Goal: Task Accomplishment & Management: Complete application form

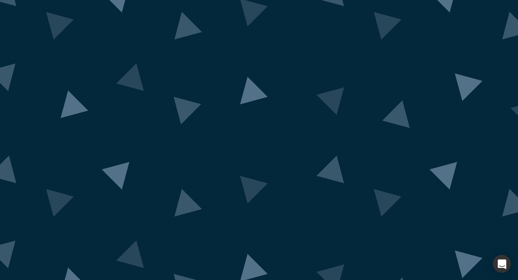
scroll to position [28, 0]
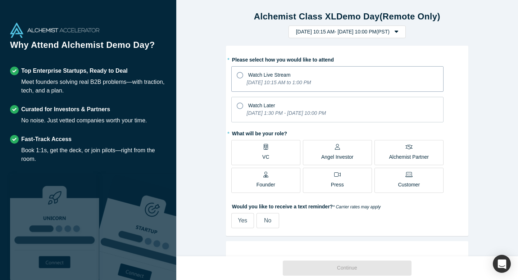
click at [241, 73] on icon at bounding box center [240, 75] width 6 height 6
click at [0, 0] on input "Watch Live Stream [DATE] 10:15 AM to 1:00 PM" at bounding box center [0, 0] width 0 height 0
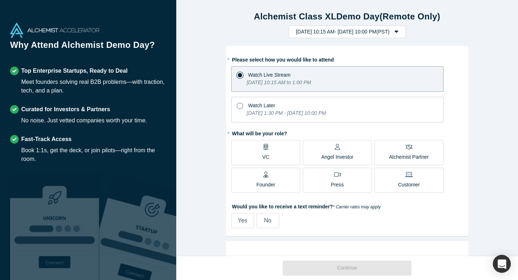
click at [350, 150] on div "Angel Investor" at bounding box center [337, 152] width 32 height 17
click at [0, 0] on input "Angel Investor" at bounding box center [0, 0] width 0 height 0
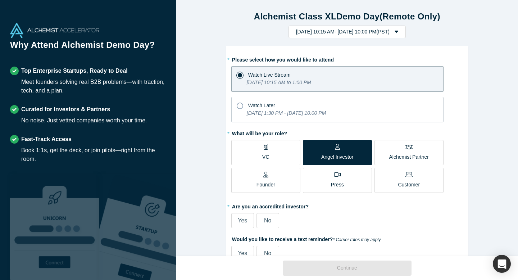
click at [389, 154] on label "Alchemist Partner" at bounding box center [409, 152] width 69 height 25
click at [0, 0] on input "Alchemist Partner" at bounding box center [0, 0] width 0 height 0
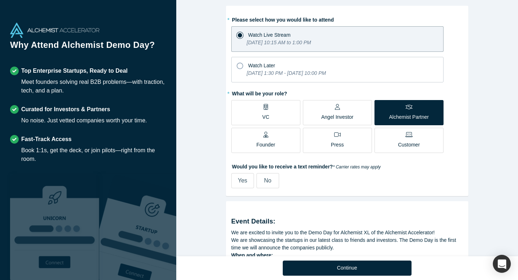
scroll to position [41, 0]
click at [240, 182] on span "Yes" at bounding box center [242, 180] width 9 height 6
click at [0, 0] on input "Yes" at bounding box center [0, 0] width 0 height 0
select select "US"
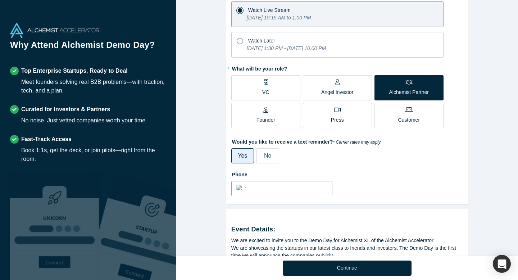
click at [292, 191] on input "tel" at bounding box center [288, 187] width 79 height 10
type input "[PHONE_NUMBER]"
click at [451, 186] on div "Phone International [GEOGRAPHIC_DATA] [GEOGRAPHIC_DATA] [GEOGRAPHIC_DATA] [GEOG…" at bounding box center [347, 182] width 232 height 28
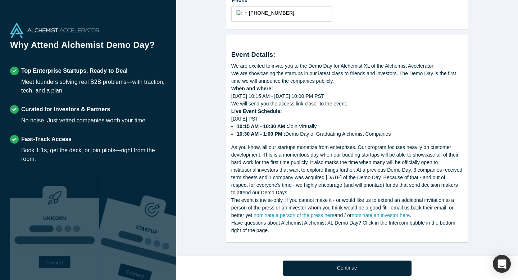
scroll to position [240, 0]
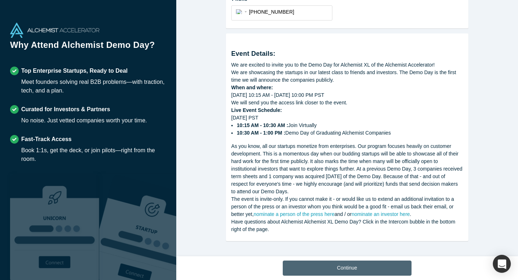
click at [401, 272] on button "Continue" at bounding box center [347, 268] width 129 height 15
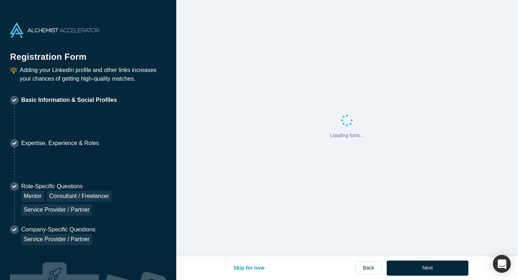
select select "US"
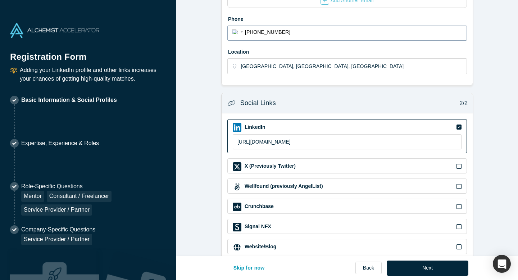
scroll to position [211, 0]
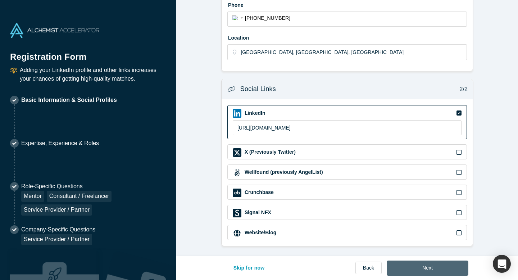
click at [422, 267] on button "Next" at bounding box center [428, 268] width 82 height 15
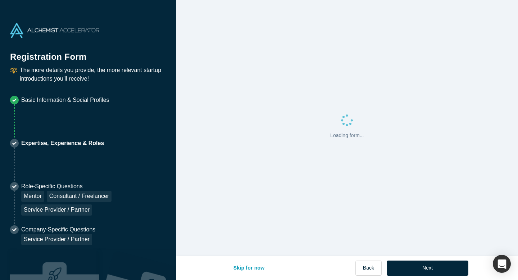
scroll to position [0, 0]
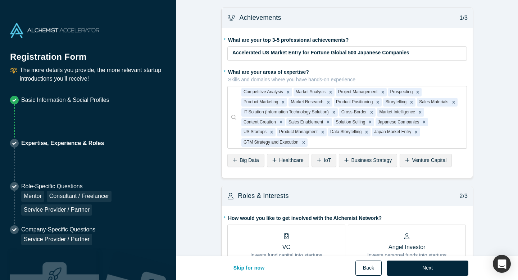
click at [370, 269] on button "Back" at bounding box center [369, 268] width 26 height 15
select select "US"
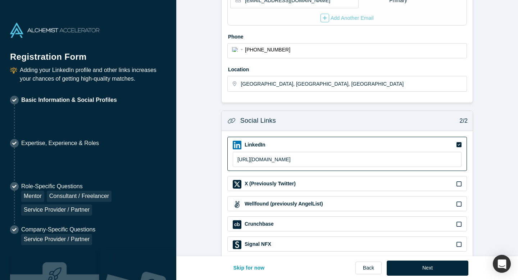
scroll to position [211, 0]
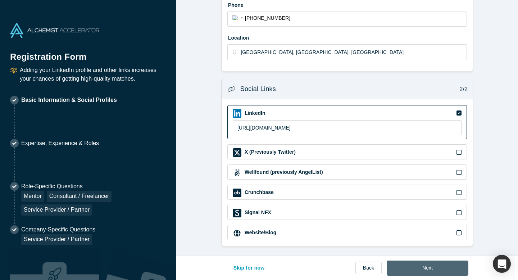
click at [448, 268] on button "Next" at bounding box center [428, 268] width 82 height 15
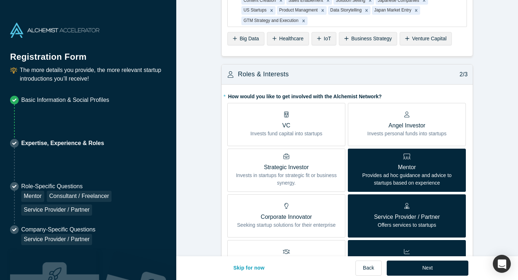
scroll to position [115, 0]
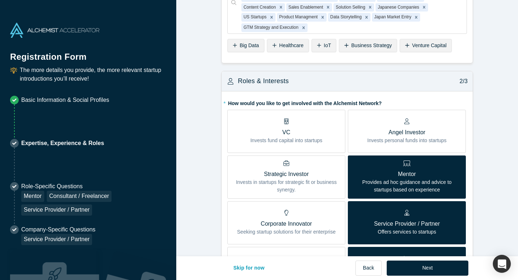
click at [439, 140] on p "Invests personal funds into startups" at bounding box center [407, 141] width 79 height 8
click at [0, 0] on input "Angel Investor Invests personal funds into startups" at bounding box center [0, 0] width 0 height 0
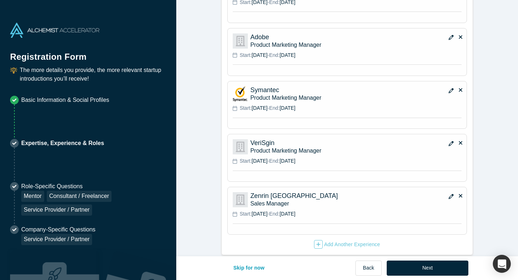
scroll to position [1233, 0]
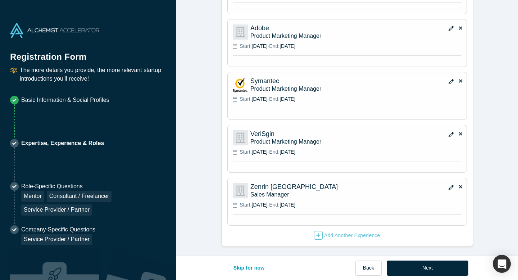
click at [433, 271] on button "Next" at bounding box center [428, 268] width 82 height 15
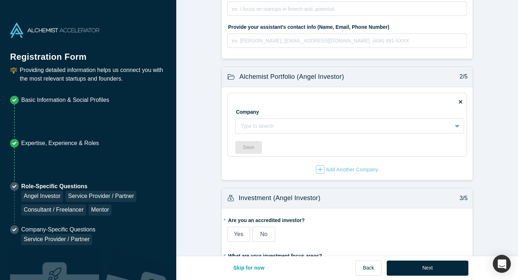
scroll to position [158, 0]
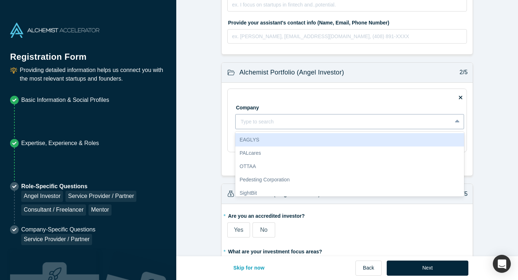
click at [463, 121] on div at bounding box center [458, 121] width 12 height 13
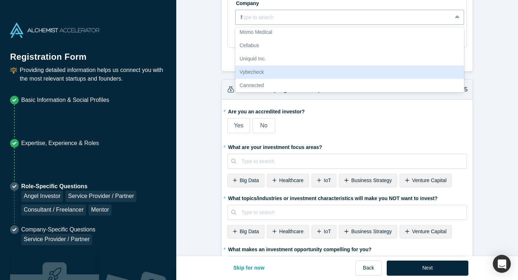
scroll to position [0, 0]
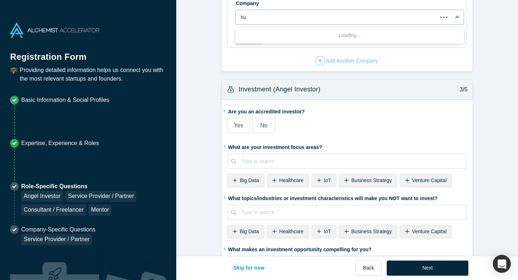
type input "h"
type input "a"
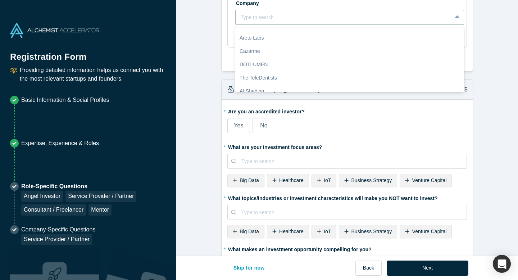
scroll to position [855, 0]
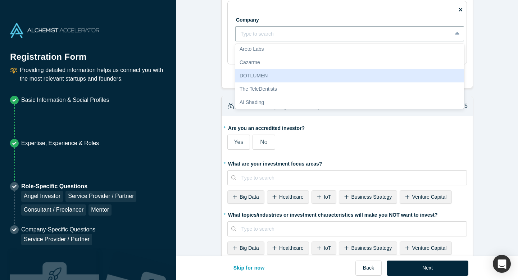
click at [491, 66] on form "Mentor / Advisor 1/5 * What mentor type would you prefer? Regular Mentor Direct…" at bounding box center [347, 270] width 342 height 1018
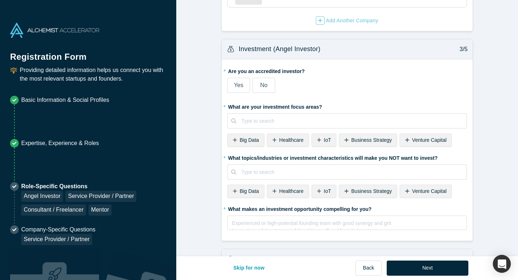
scroll to position [306, 0]
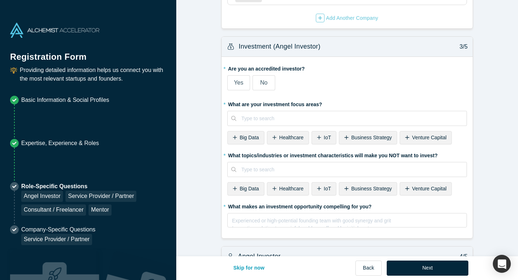
click at [242, 86] on span "Yes" at bounding box center [238, 83] width 9 height 6
click at [0, 0] on input "Yes" at bounding box center [0, 0] width 0 height 0
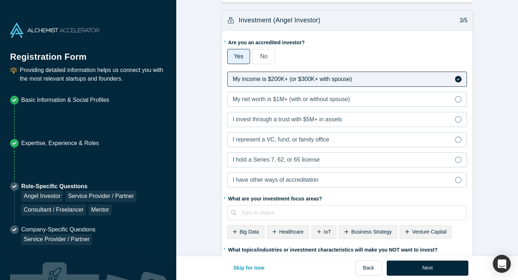
scroll to position [334, 0]
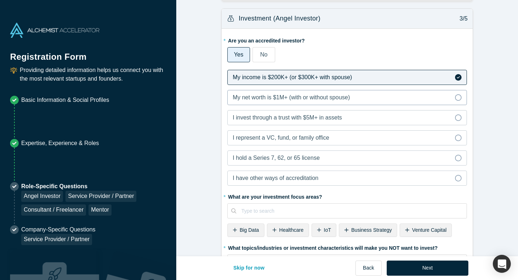
click at [457, 97] on icon at bounding box center [458, 97] width 6 height 6
click at [0, 0] on input "My net worth is $1M+ (with or without spouse)" at bounding box center [0, 0] width 0 height 0
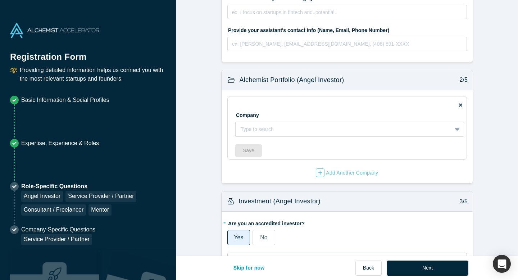
scroll to position [140, 0]
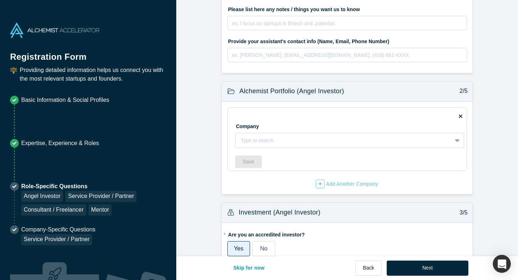
click at [461, 116] on icon at bounding box center [461, 116] width 4 height 4
click at [0, 0] on input "checkbox" at bounding box center [0, 0] width 0 height 0
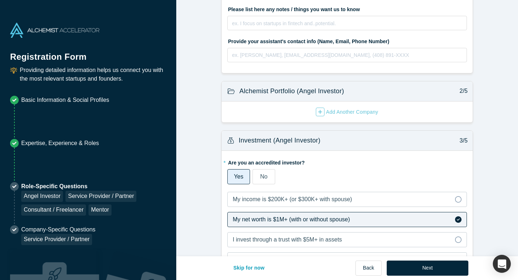
click at [334, 92] on span "(Angel Investor)" at bounding box center [320, 90] width 47 height 7
click at [331, 90] on span "(Angel Investor)" at bounding box center [320, 90] width 47 height 7
click at [319, 112] on icon "button" at bounding box center [321, 112] width 4 height 4
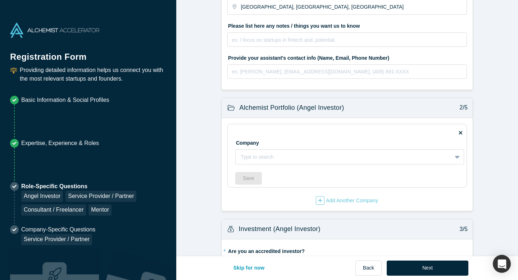
scroll to position [117, 0]
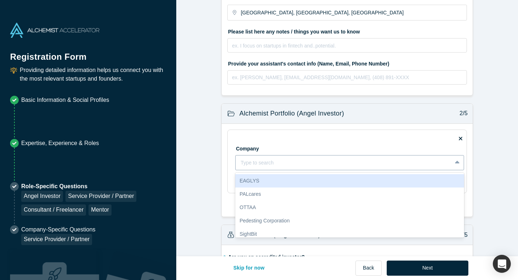
click at [275, 161] on div at bounding box center [344, 162] width 206 height 9
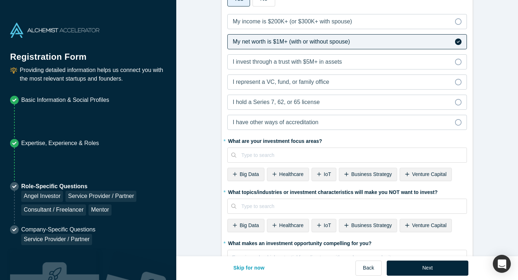
scroll to position [414, 0]
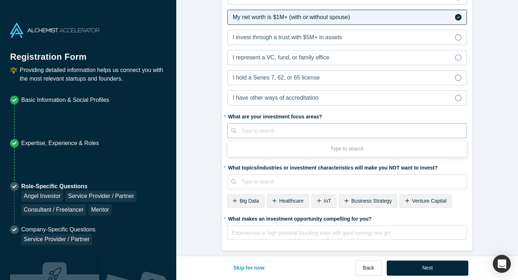
click at [249, 130] on div at bounding box center [352, 130] width 220 height 9
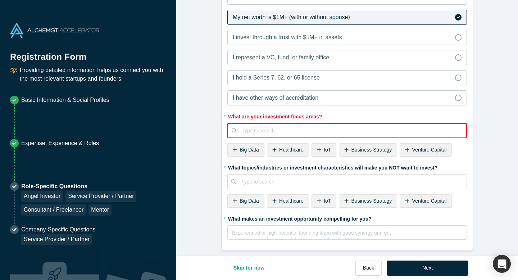
click at [485, 130] on form "Mentor / Advisor 1/5 * What mentor type would you prefer? Regular Mentor Direct…" at bounding box center [347, 163] width 342 height 1139
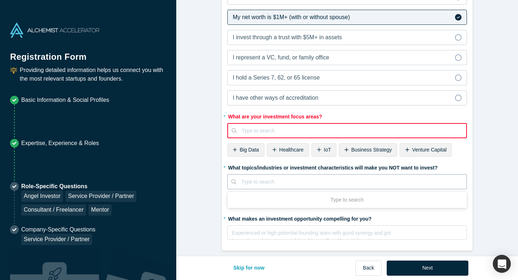
click at [289, 179] on div at bounding box center [352, 181] width 220 height 9
click at [359, 149] on span "Business Strategy" at bounding box center [372, 150] width 41 height 6
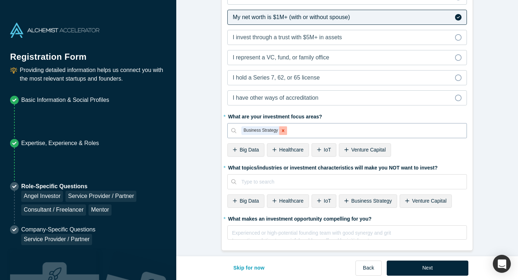
click at [283, 128] on icon "Remove Business Strategy" at bounding box center [283, 130] width 5 height 5
click at [275, 148] on icon at bounding box center [274, 150] width 4 height 4
click at [235, 149] on icon at bounding box center [235, 149] width 4 height 5
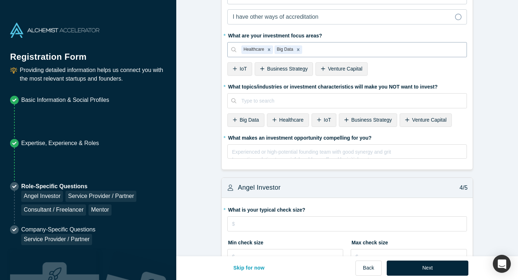
scroll to position [497, 0]
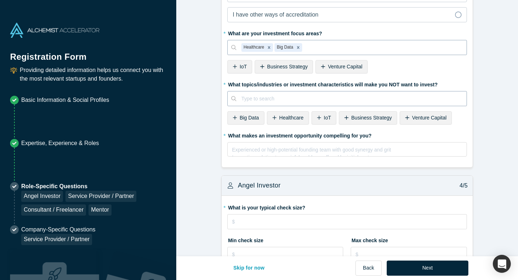
click at [271, 101] on div at bounding box center [352, 98] width 220 height 9
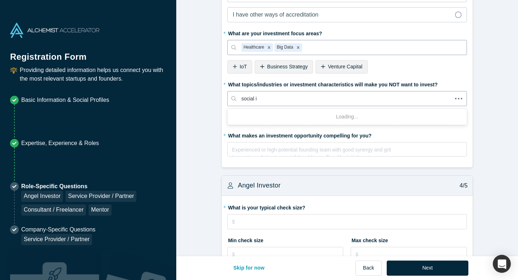
type input "social im"
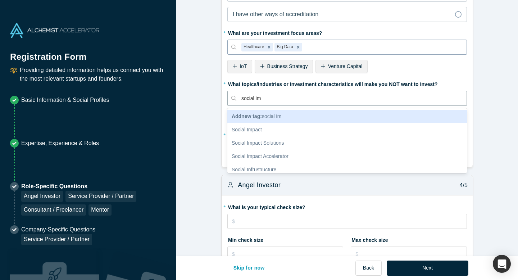
scroll to position [498, 0]
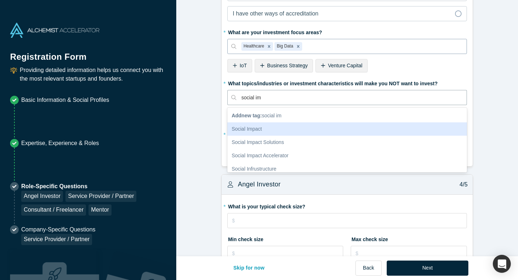
click at [263, 128] on div "Social Impact" at bounding box center [347, 128] width 240 height 13
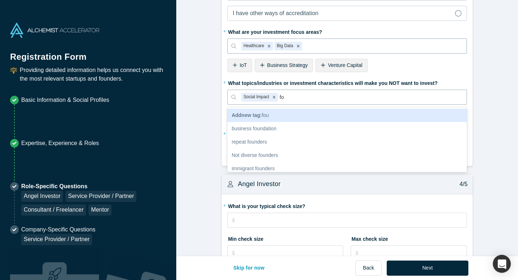
type input "f"
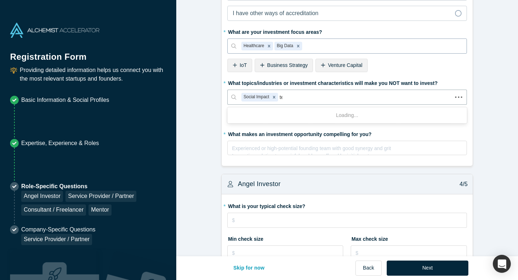
type input "team"
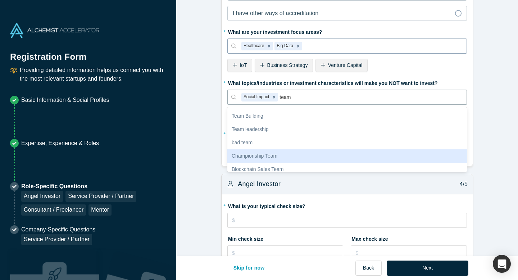
scroll to position [0, 0]
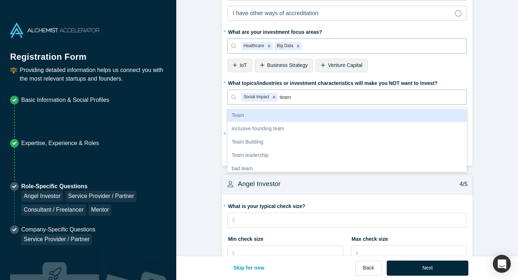
click at [282, 114] on div "Team" at bounding box center [347, 115] width 240 height 13
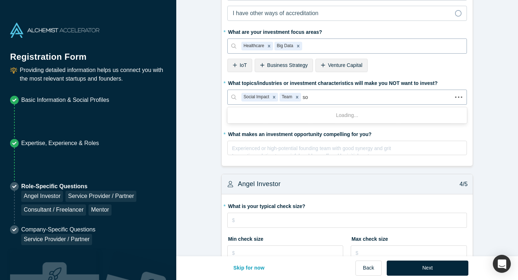
type input "s"
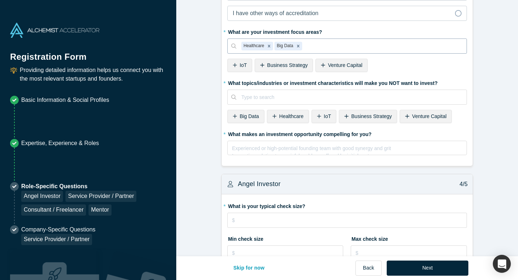
click at [496, 101] on form "Mentor / Advisor 1/5 * What mentor type would you prefer? Regular Mentor Direct…" at bounding box center [347, 78] width 342 height 1139
click at [238, 64] on div "IoT" at bounding box center [239, 65] width 25 height 13
click at [368, 114] on span "Business Strategy" at bounding box center [372, 116] width 41 height 6
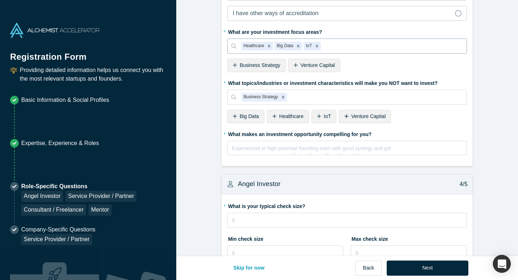
click at [378, 116] on span "Venture Capital" at bounding box center [369, 116] width 35 height 6
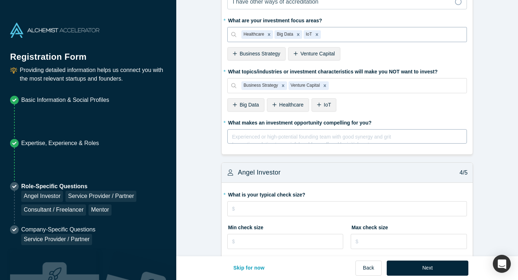
click at [283, 135] on div "rdw-editor" at bounding box center [348, 136] width 230 height 8
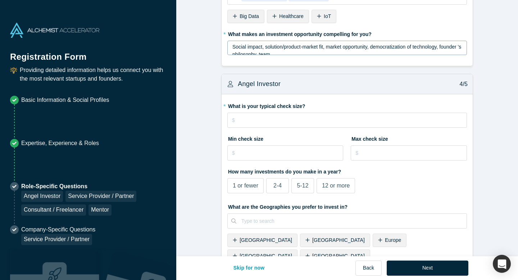
scroll to position [600, 0]
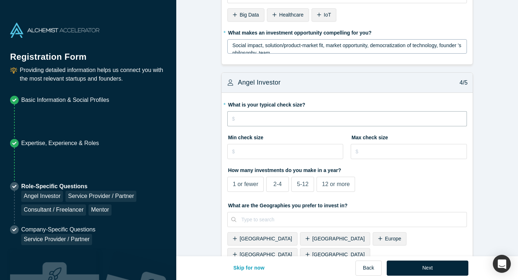
click at [249, 119] on input "tel" at bounding box center [347, 118] width 240 height 15
type input "$1,000"
click at [244, 150] on input "tel" at bounding box center [285, 151] width 116 height 15
type input "$1,000"
click at [362, 150] on input "tel" at bounding box center [409, 151] width 116 height 15
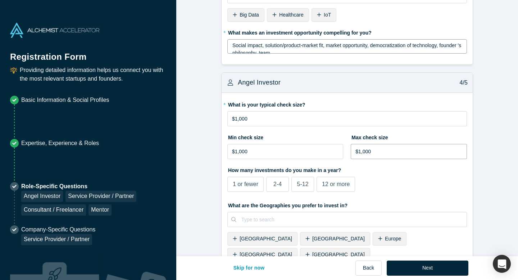
type input "$1,000"
click at [275, 179] on label "2-4" at bounding box center [277, 184] width 23 height 15
click at [0, 0] on input "2-4" at bounding box center [0, 0] width 0 height 0
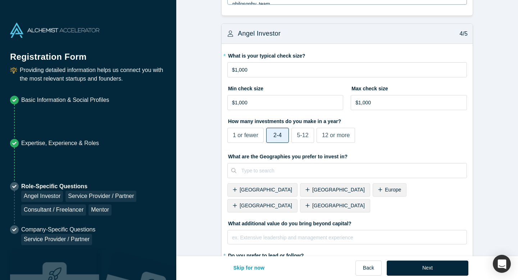
scroll to position [677, 0]
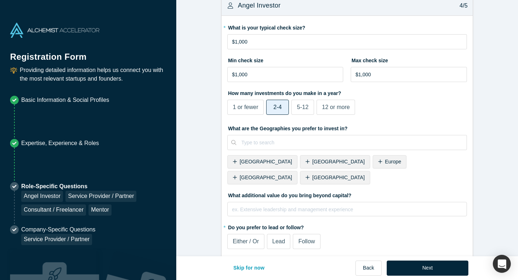
click at [292, 175] on span "[GEOGRAPHIC_DATA]" at bounding box center [266, 178] width 53 height 6
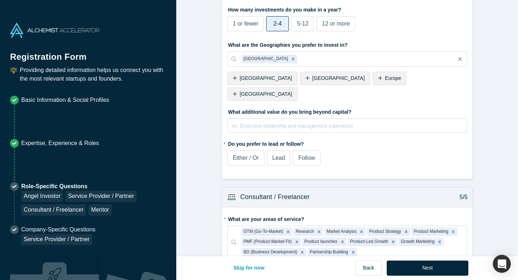
scroll to position [768, 0]
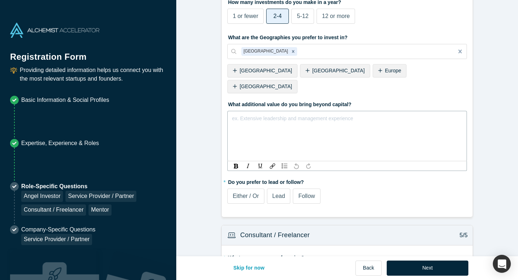
click at [272, 111] on div "ex. Extensive leadership and management experience" at bounding box center [347, 136] width 240 height 50
click at [233, 114] on span "partnership development" at bounding box center [260, 117] width 55 height 6
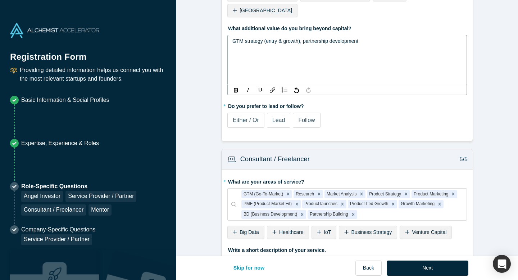
scroll to position [846, 0]
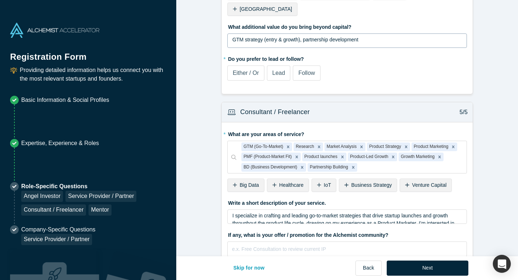
click at [249, 70] on span "Either / Or" at bounding box center [246, 73] width 26 height 6
click at [0, 0] on input "Either / Or" at bounding box center [0, 0] width 0 height 0
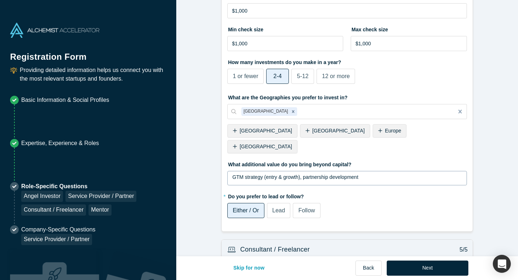
scroll to position [715, 0]
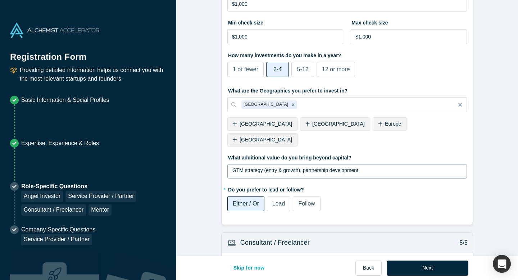
click at [312, 126] on span "[GEOGRAPHIC_DATA]" at bounding box center [338, 124] width 53 height 6
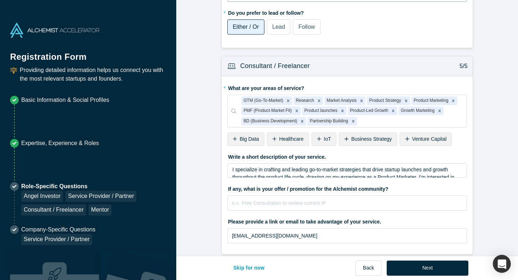
scroll to position [884, 0]
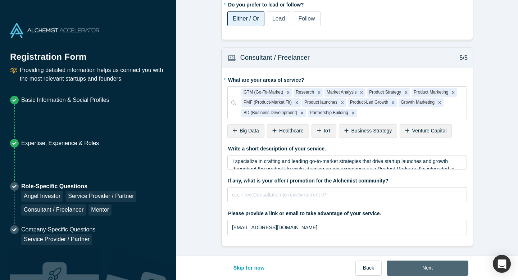
click at [432, 266] on button "Next" at bounding box center [428, 268] width 82 height 15
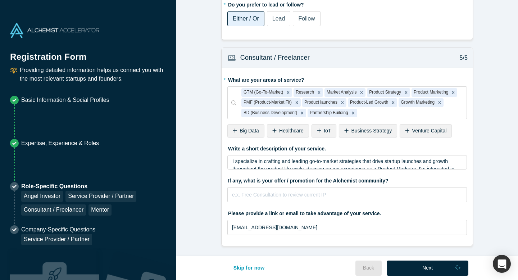
scroll to position [0, 0]
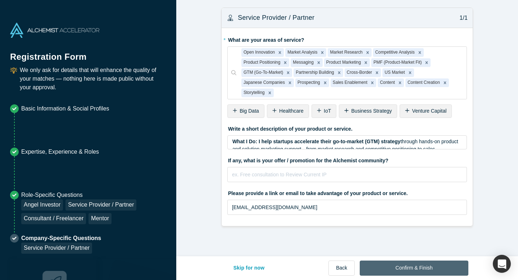
click at [425, 267] on button "Confirm & Finish" at bounding box center [414, 268] width 108 height 15
